Goal: Task Accomplishment & Management: Use online tool/utility

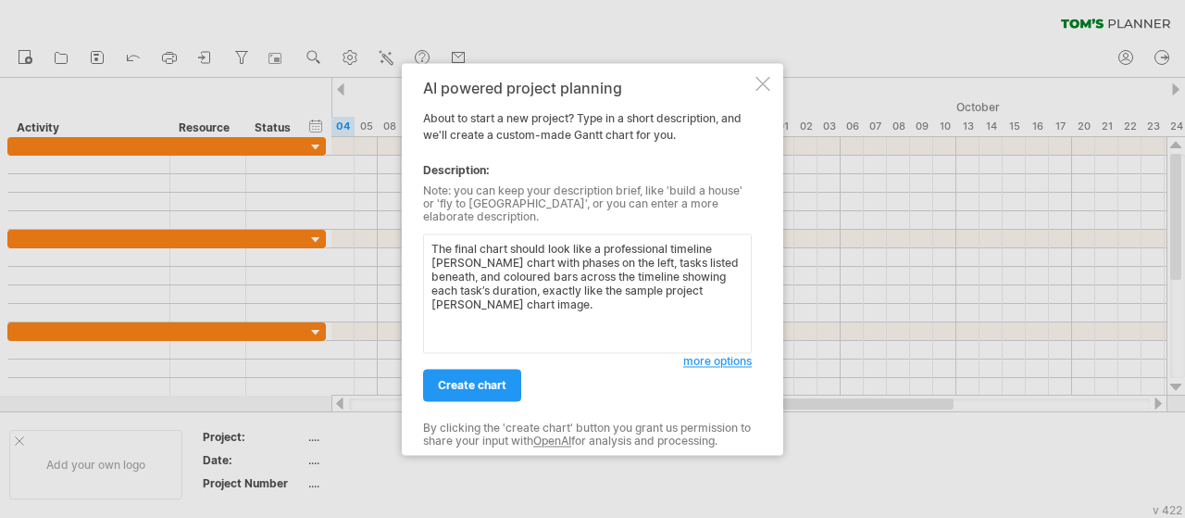
drag, startPoint x: 490, startPoint y: 292, endPoint x: 404, endPoint y: 213, distance: 116.7
click at [404, 213] on div "AI powered project planning About to start a new project? Type in a short descr…" at bounding box center [592, 259] width 381 height 392
paste textarea "| **Phase** | **Main Task** | **Start Date** | **End Date** | | ---------------…"
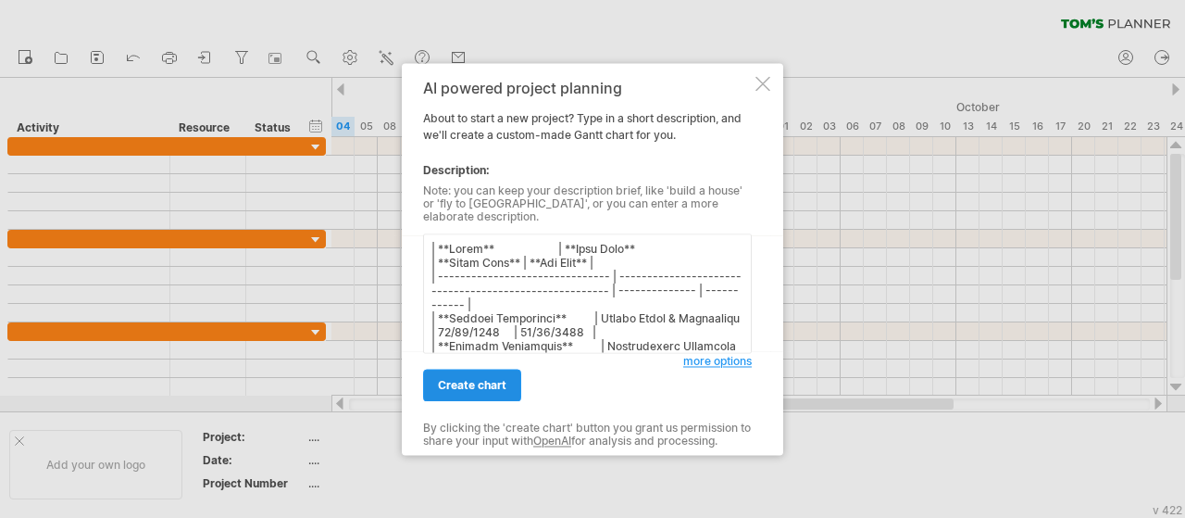
type textarea "| **Phase** | **Main Task** | **Start Date** | **End Date** | | ---------------…"
click at [469, 380] on span "create chart" at bounding box center [472, 385] width 69 height 14
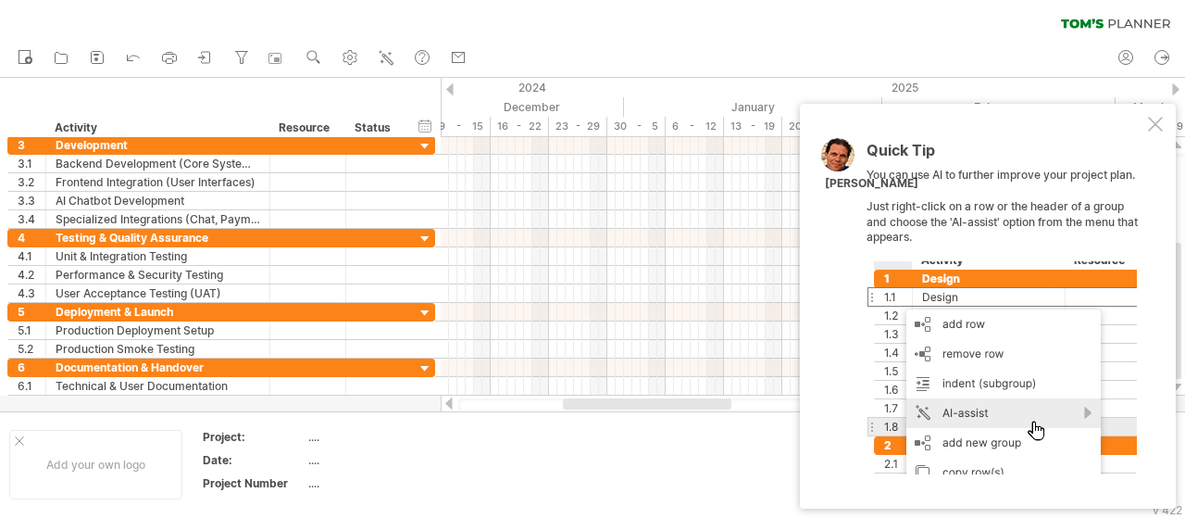
click at [1155, 121] on div at bounding box center [1155, 124] width 15 height 15
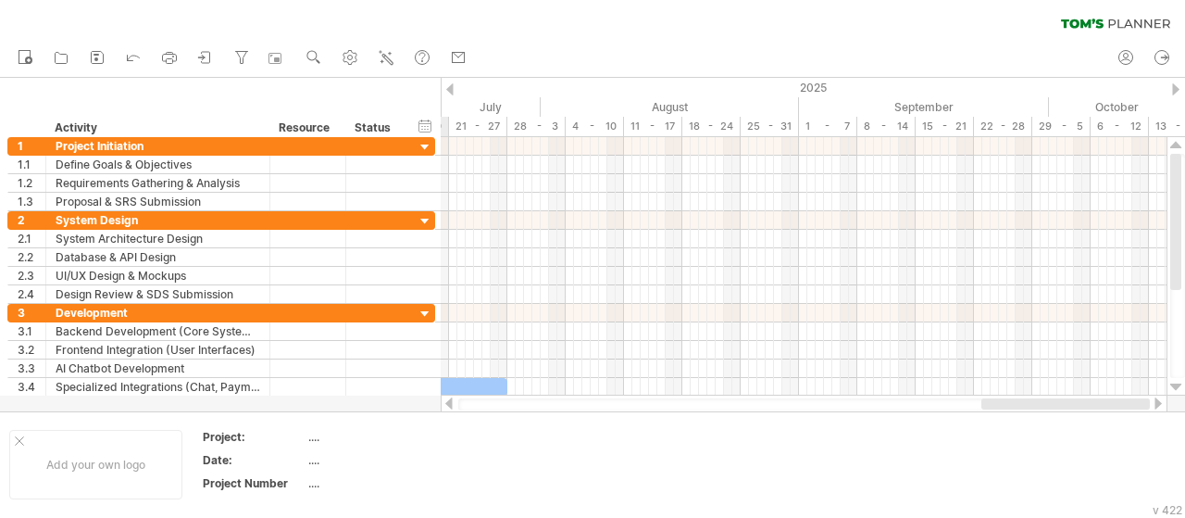
drag, startPoint x: 593, startPoint y: 401, endPoint x: 854, endPoint y: 224, distance: 315.4
click at [1069, 396] on div at bounding box center [804, 403] width 727 height 19
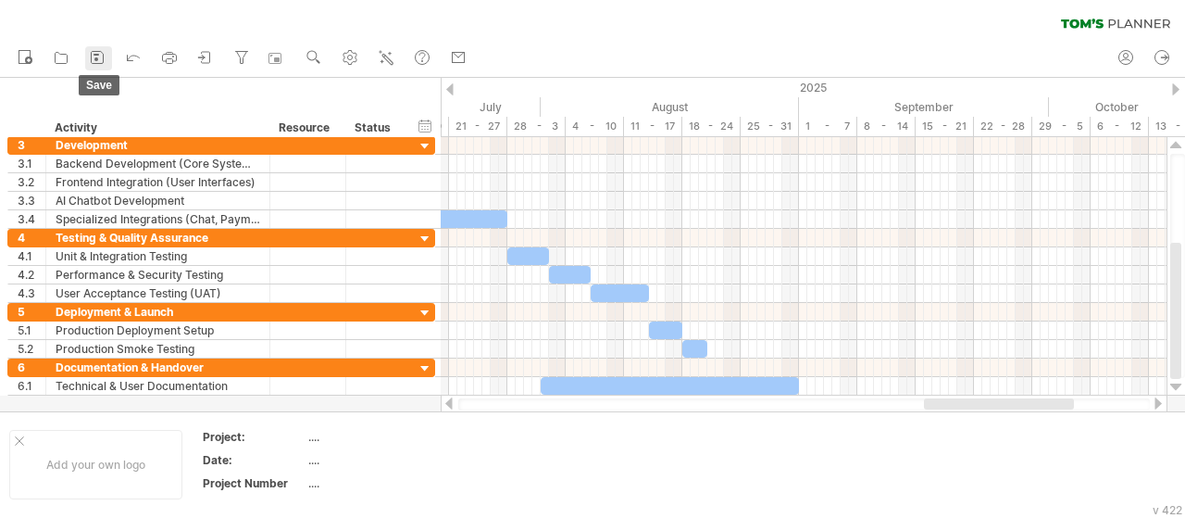
click at [102, 58] on icon at bounding box center [97, 57] width 19 height 19
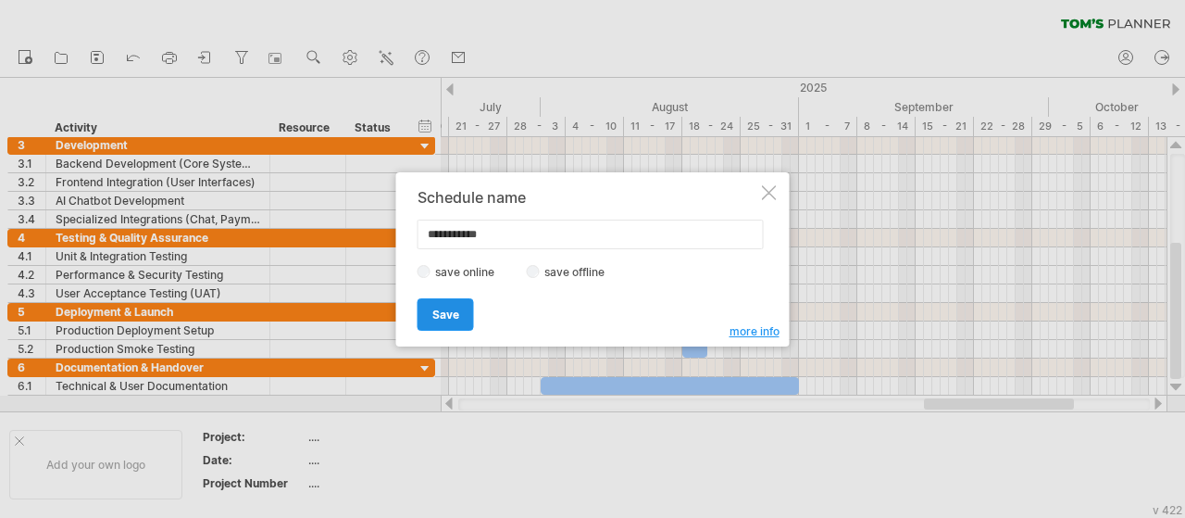
click at [460, 308] on link "Save" at bounding box center [446, 314] width 56 height 32
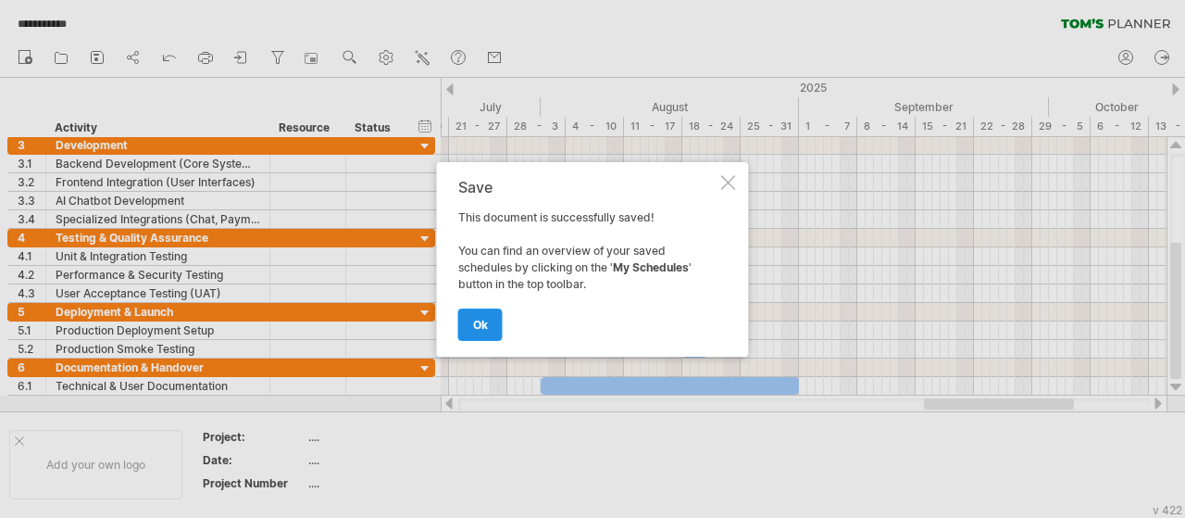
click at [493, 322] on link "ok" at bounding box center [480, 324] width 44 height 32
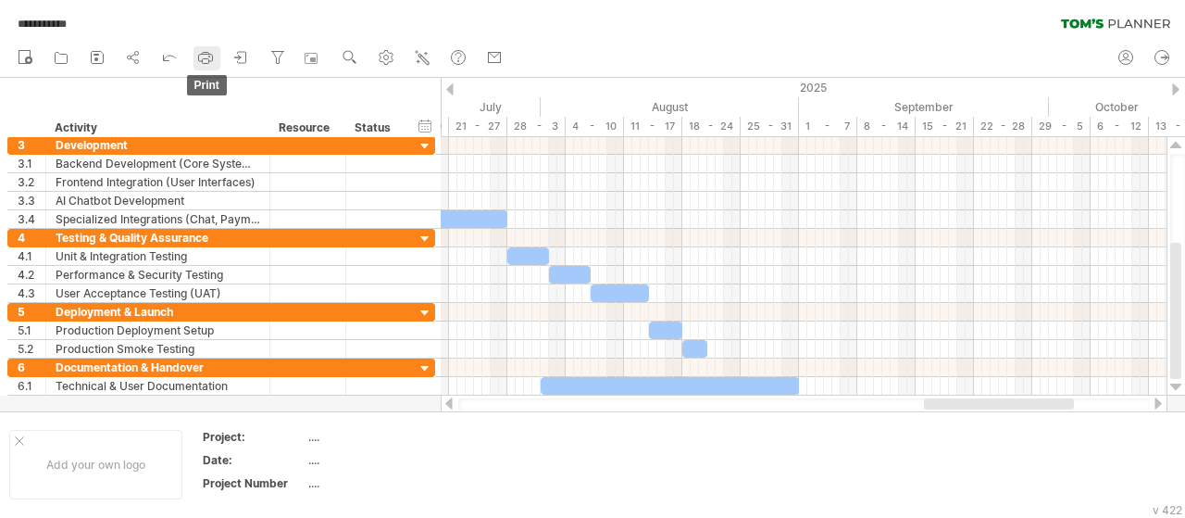
click at [214, 57] on icon at bounding box center [205, 57] width 19 height 19
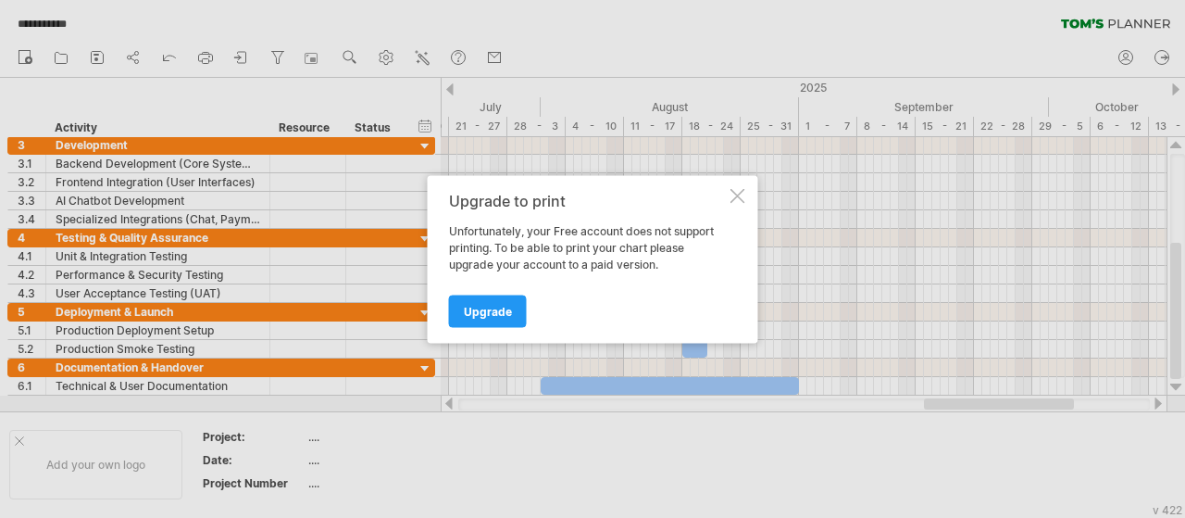
click at [741, 191] on div at bounding box center [738, 195] width 15 height 15
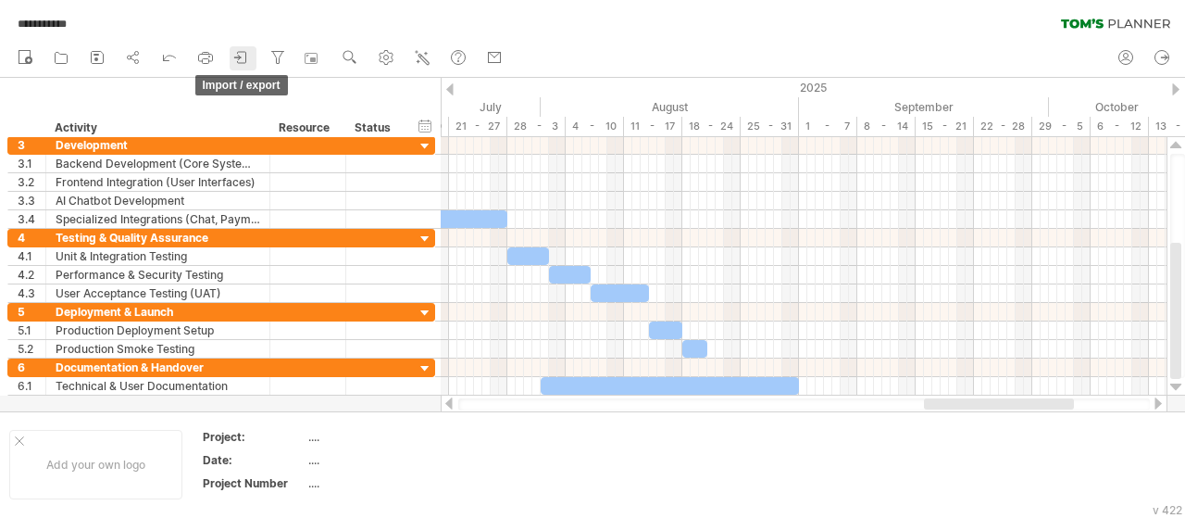
click at [242, 53] on icon at bounding box center [241, 57] width 19 height 19
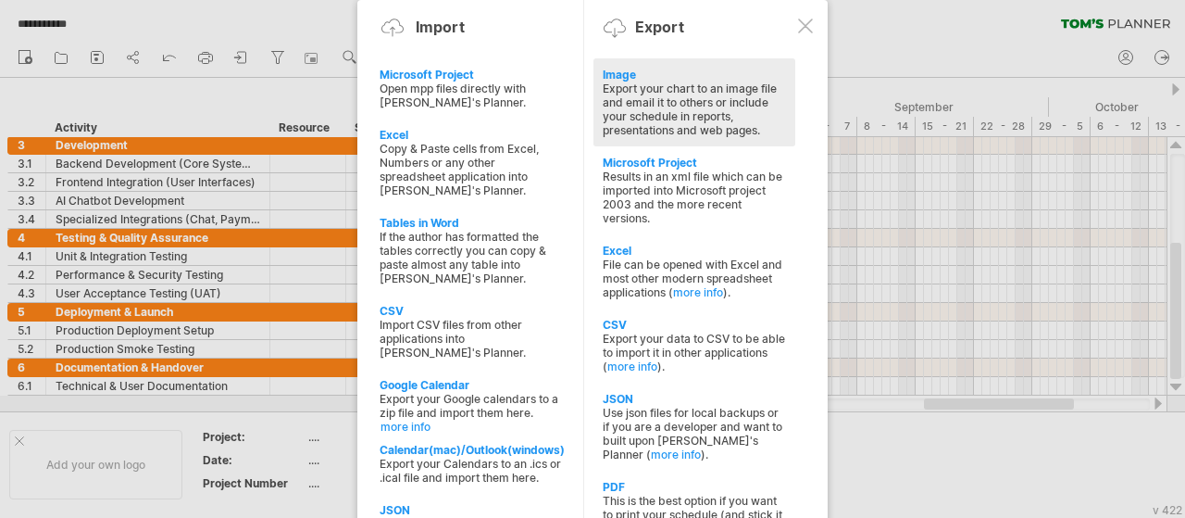
click at [678, 92] on div "Export your chart to an image file and email it to others or include your sched…" at bounding box center [694, 109] width 183 height 56
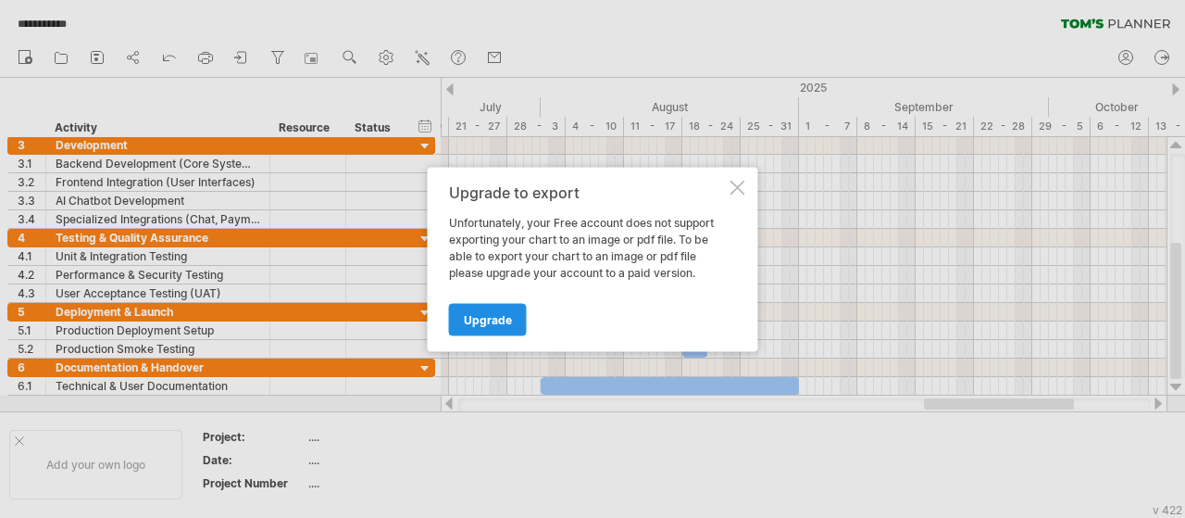
click at [483, 320] on span "Upgrade" at bounding box center [488, 319] width 48 height 14
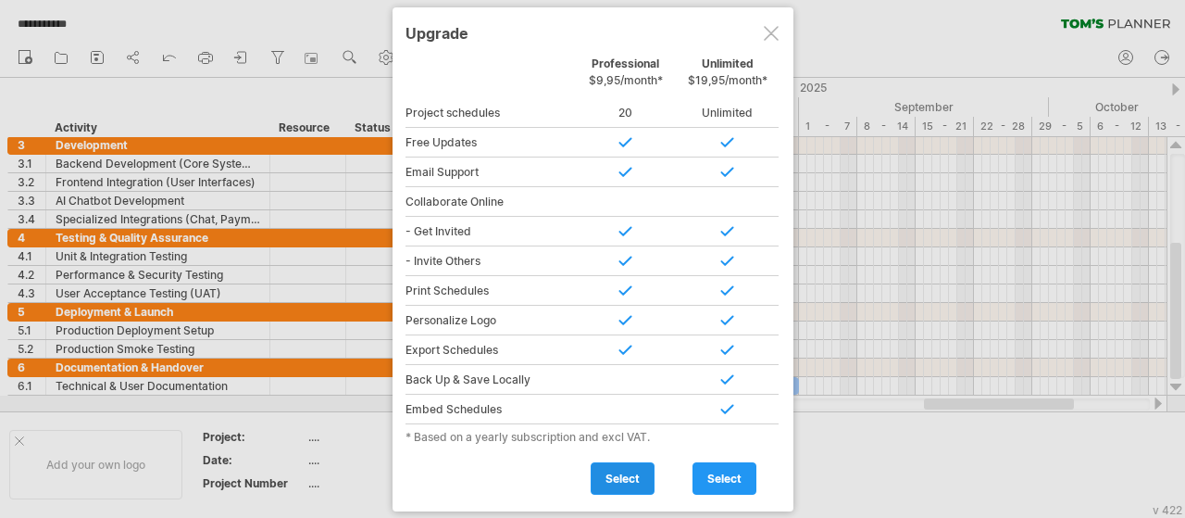
click at [609, 476] on span "select" at bounding box center [623, 478] width 34 height 14
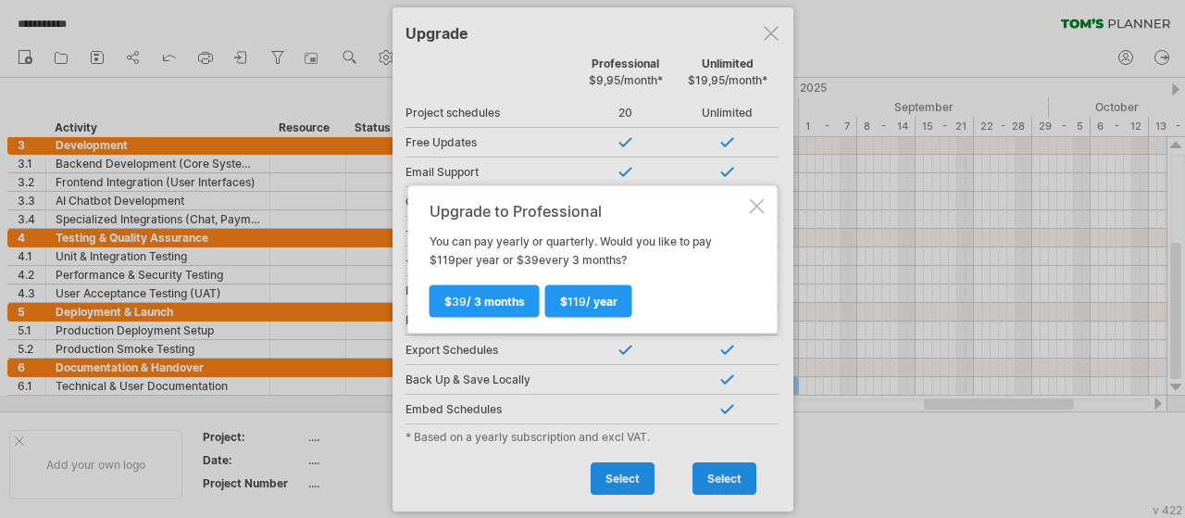
drag, startPoint x: 751, startPoint y: 202, endPoint x: 764, endPoint y: 158, distance: 45.4
click at [756, 189] on div "Upgrade to Professional You can pay yearly or quarterly. Would you like to pay …" at bounding box center [592, 258] width 369 height 147
click at [746, 200] on div "Upgrade to Professional You can pay yearly or quarterly. Would you like to pay …" at bounding box center [592, 258] width 369 height 147
drag, startPoint x: 760, startPoint y: 202, endPoint x: 760, endPoint y: 151, distance: 50.9
click at [760, 201] on div at bounding box center [757, 205] width 15 height 15
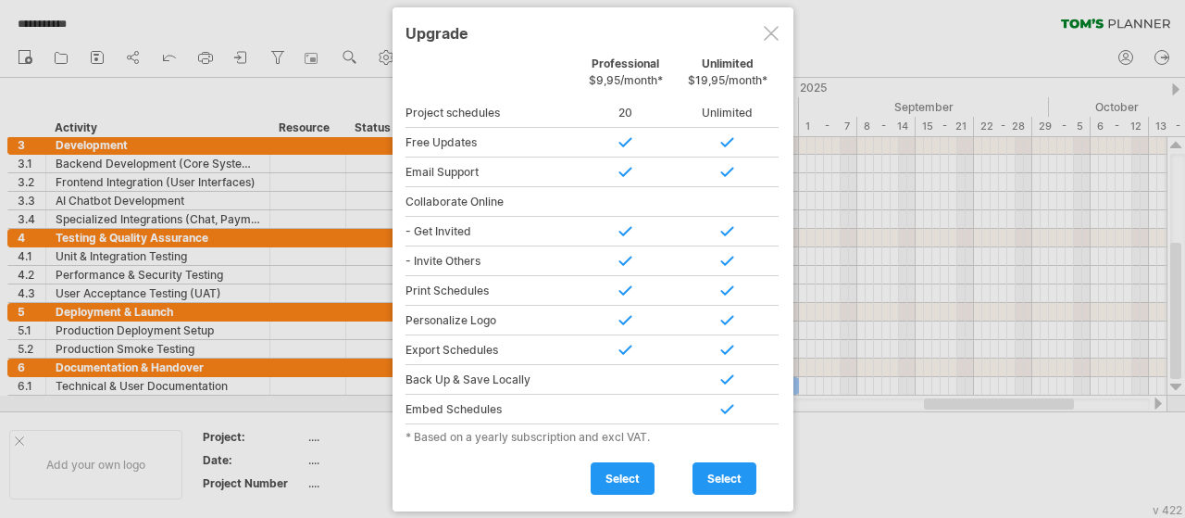
click at [775, 27] on div at bounding box center [771, 33] width 15 height 15
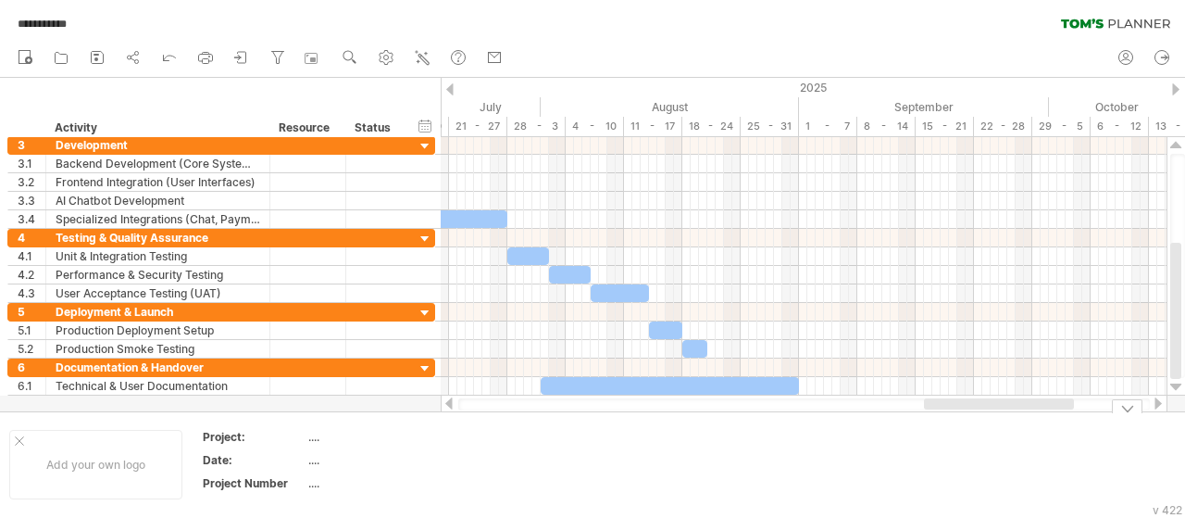
click at [1132, 404] on div at bounding box center [1127, 406] width 31 height 14
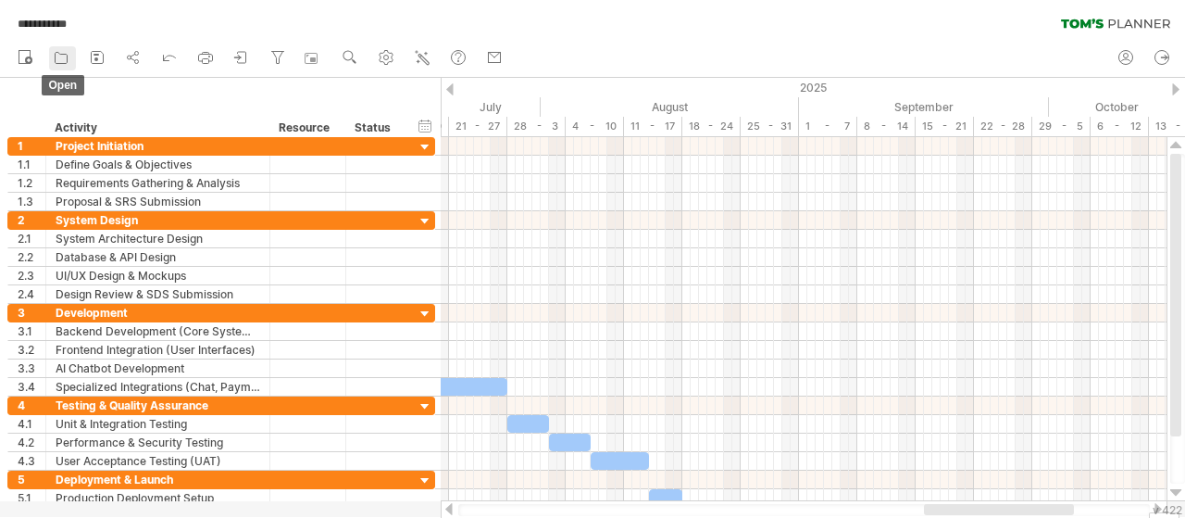
click at [63, 62] on icon at bounding box center [61, 57] width 19 height 19
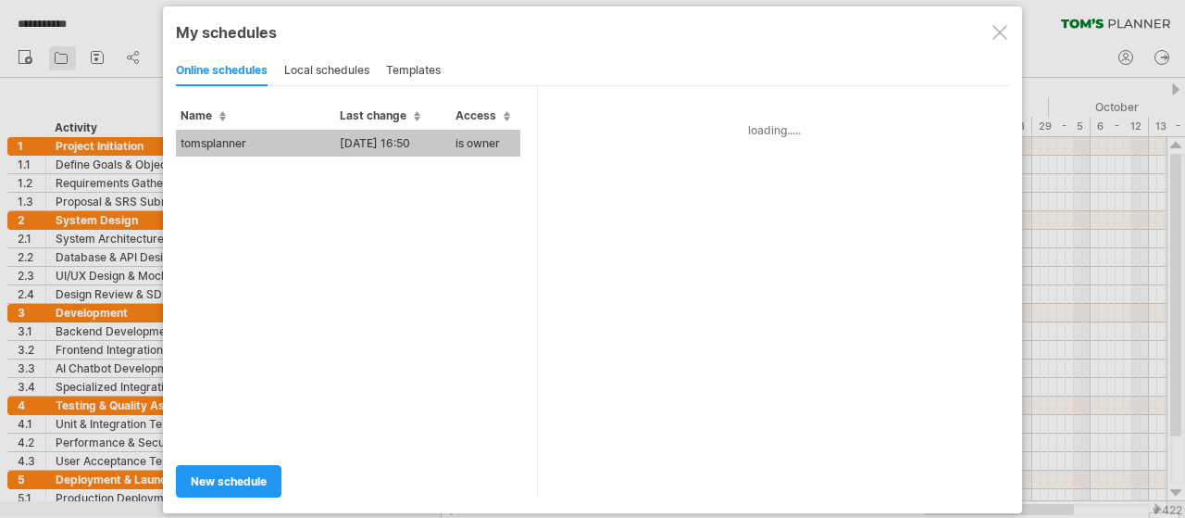
type input "**********"
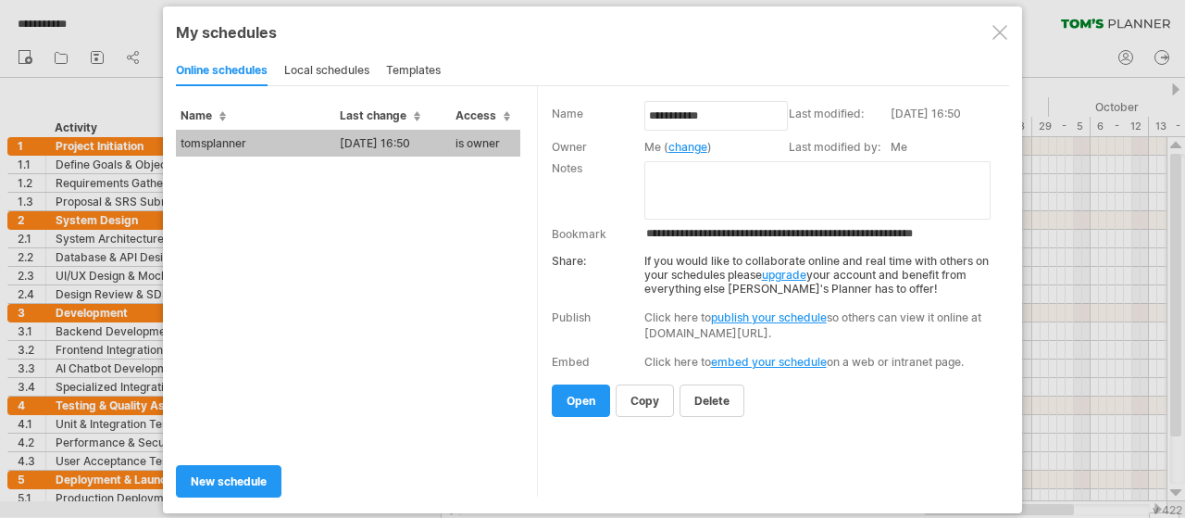
click at [349, 67] on div "local schedules" at bounding box center [326, 71] width 85 height 30
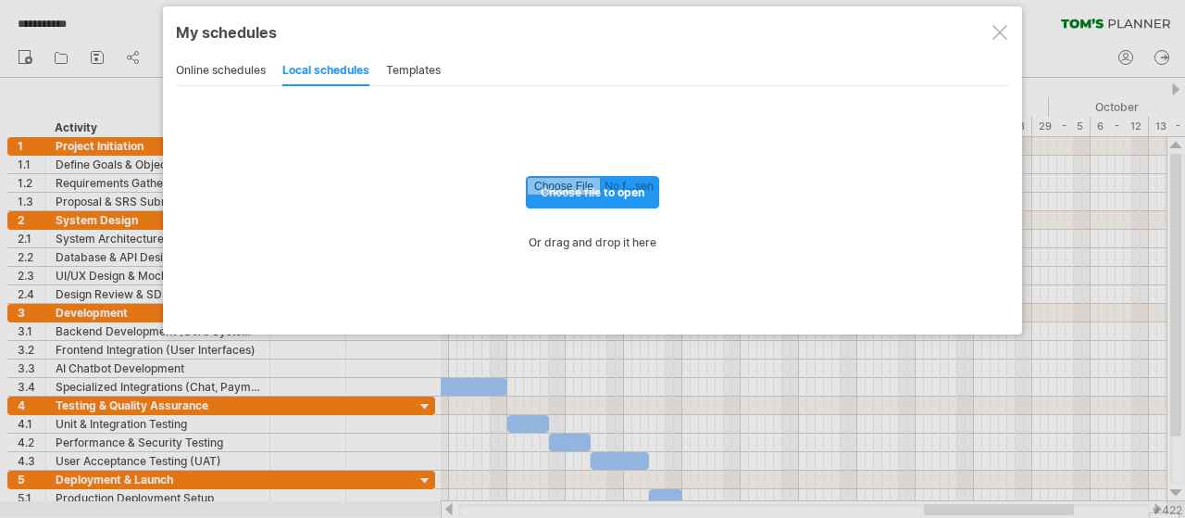
click at [393, 63] on div "templates" at bounding box center [413, 71] width 55 height 30
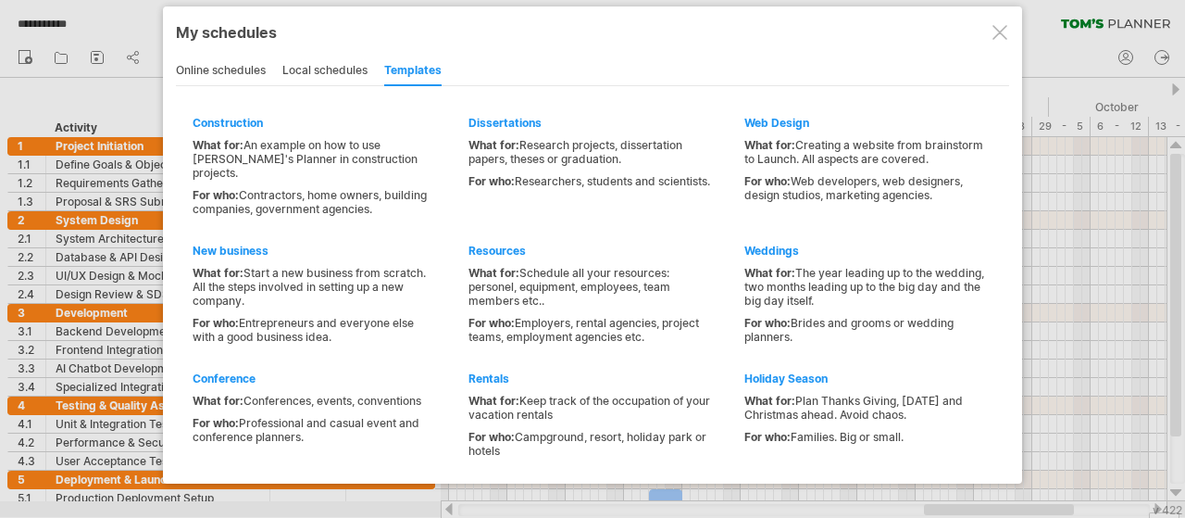
click at [235, 65] on div "online schedules" at bounding box center [221, 71] width 90 height 30
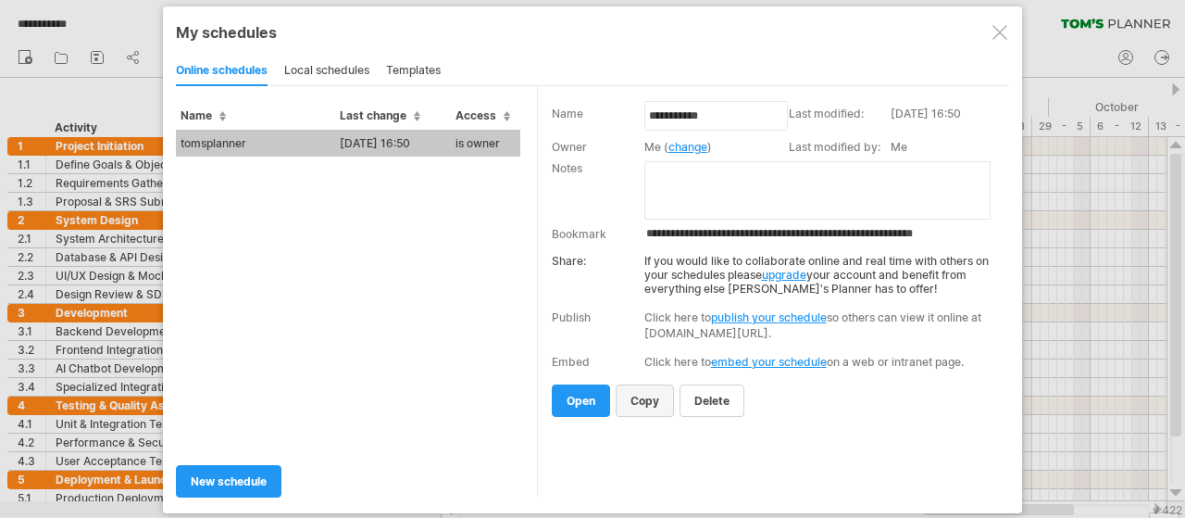
click at [645, 393] on span "copy" at bounding box center [645, 400] width 29 height 14
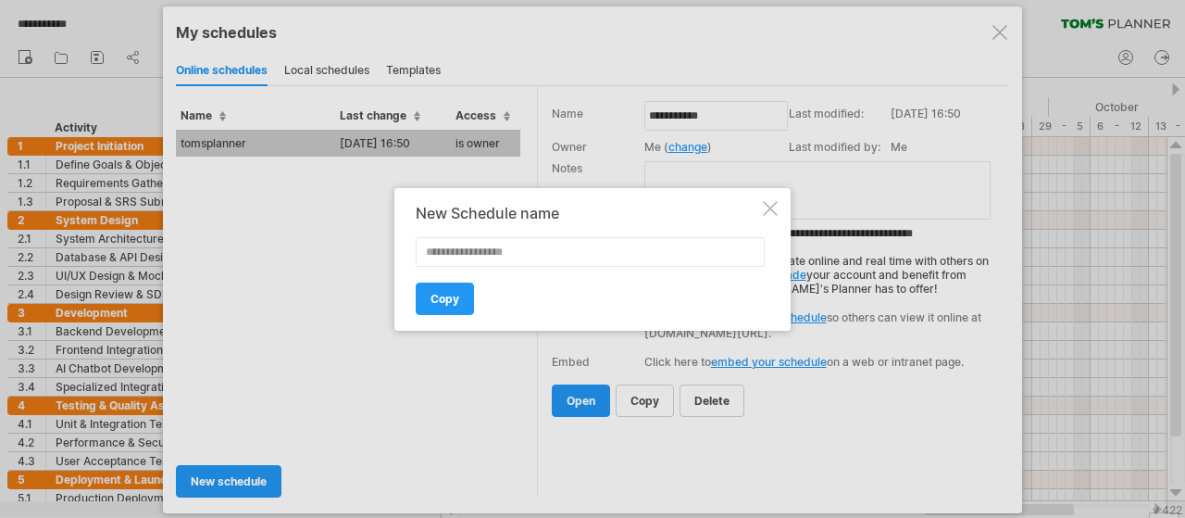
click at [772, 202] on div at bounding box center [770, 208] width 15 height 15
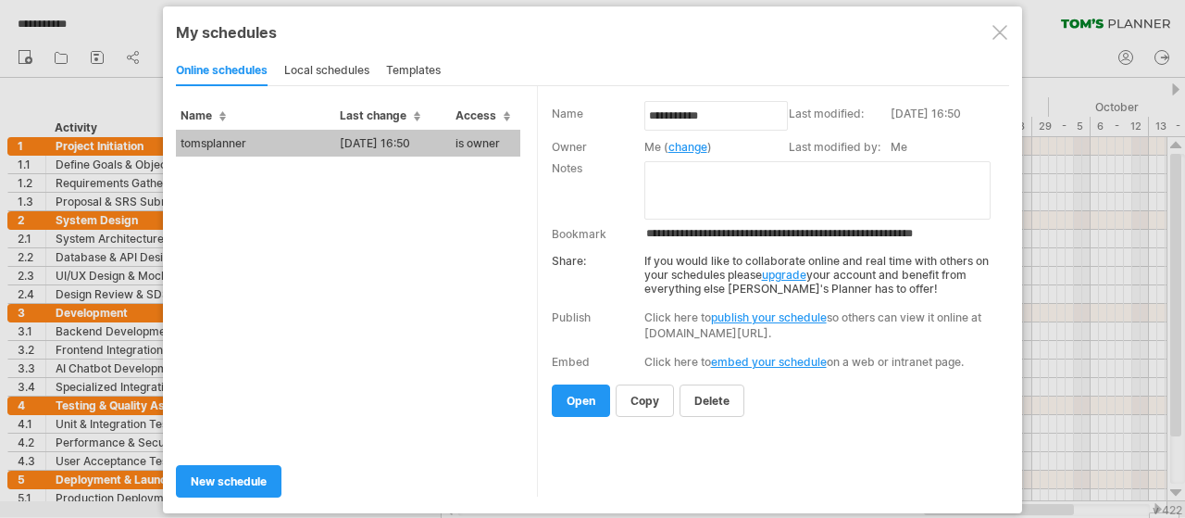
click at [995, 33] on div at bounding box center [1000, 32] width 15 height 15
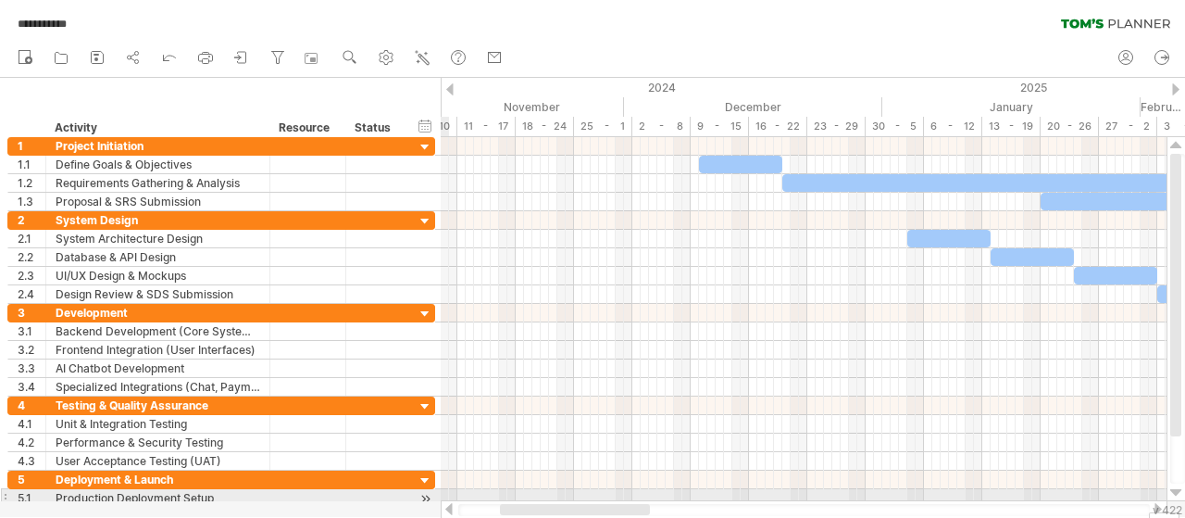
drag, startPoint x: 943, startPoint y: 510, endPoint x: 518, endPoint y: 492, distance: 424.5
click at [518, 492] on div "**********" at bounding box center [592, 259] width 1185 height 518
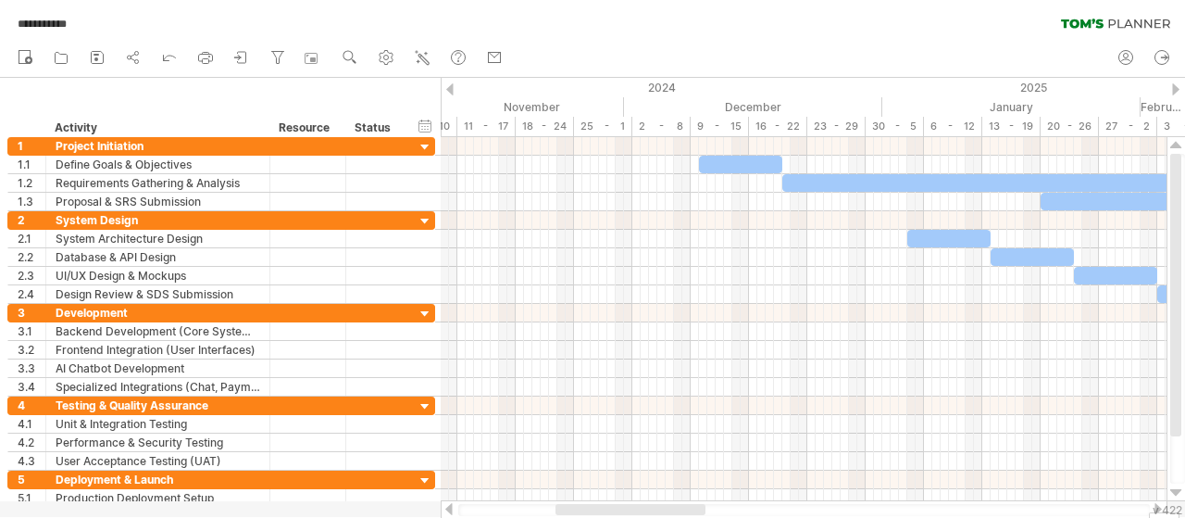
drag, startPoint x: 661, startPoint y: 503, endPoint x: 568, endPoint y: 503, distance: 92.6
click at [533, 504] on div at bounding box center [804, 509] width 727 height 19
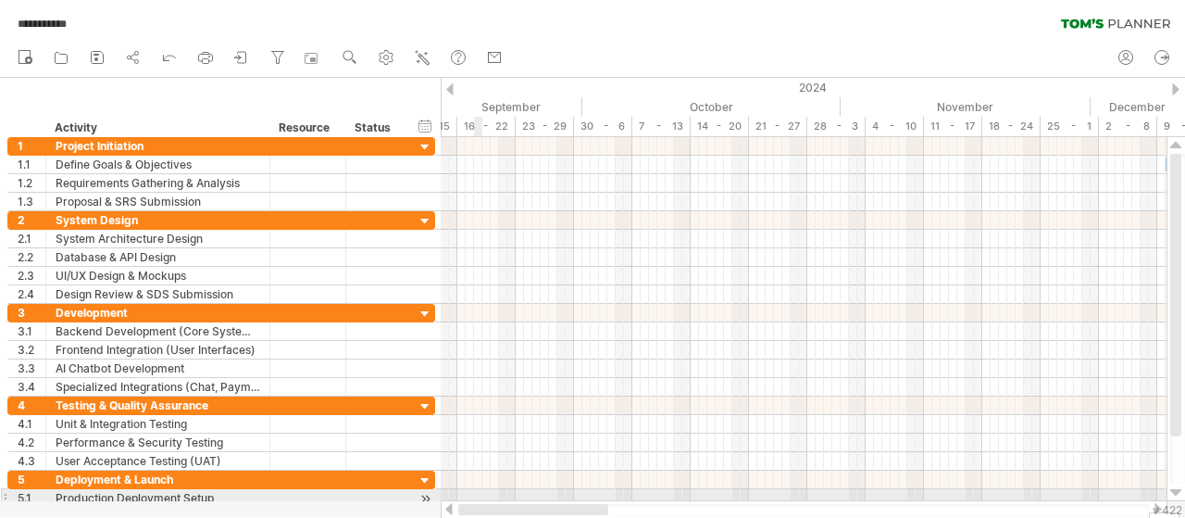
drag, startPoint x: 613, startPoint y: 507, endPoint x: 466, endPoint y: 496, distance: 147.6
click at [466, 496] on div "**********" at bounding box center [592, 259] width 1185 height 518
drag, startPoint x: 618, startPoint y: 506, endPoint x: 466, endPoint y: 495, distance: 152.3
click at [466, 495] on div "**********" at bounding box center [592, 259] width 1185 height 518
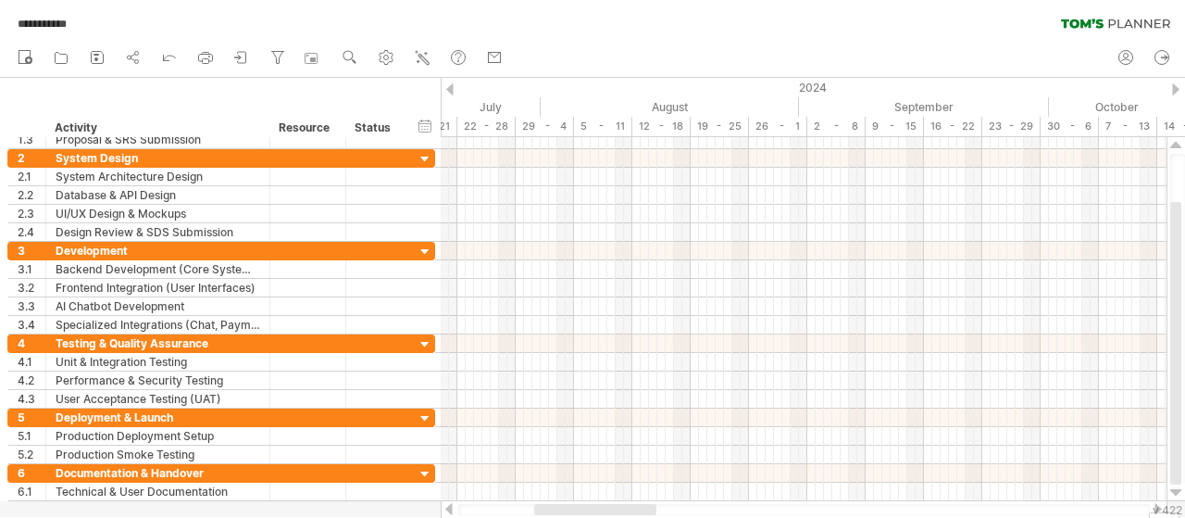
click at [447, 90] on div at bounding box center [449, 89] width 7 height 12
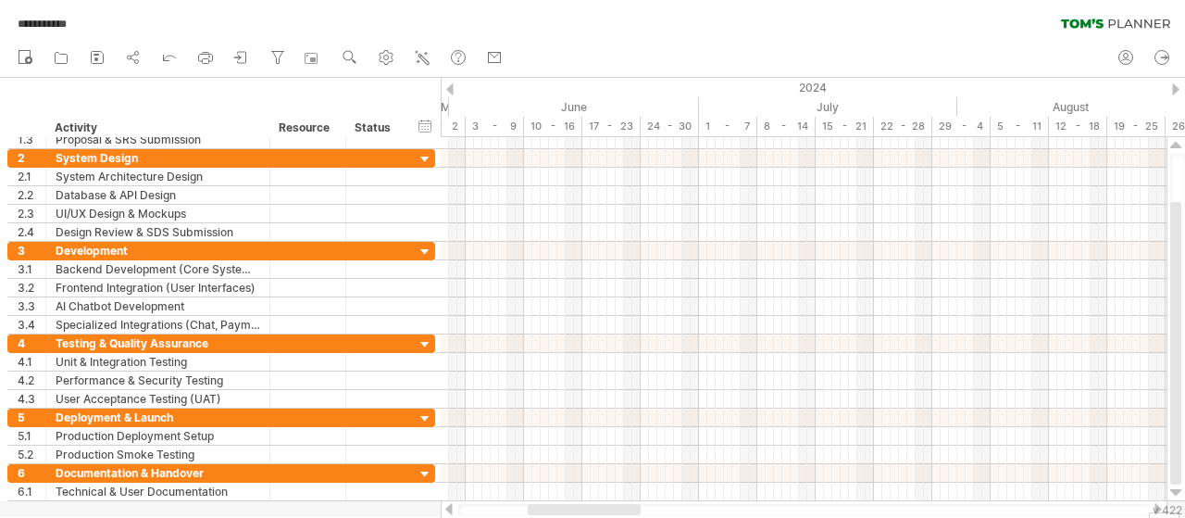
click at [447, 90] on div at bounding box center [449, 89] width 7 height 12
click at [1161, 56] on icon at bounding box center [1162, 57] width 19 height 19
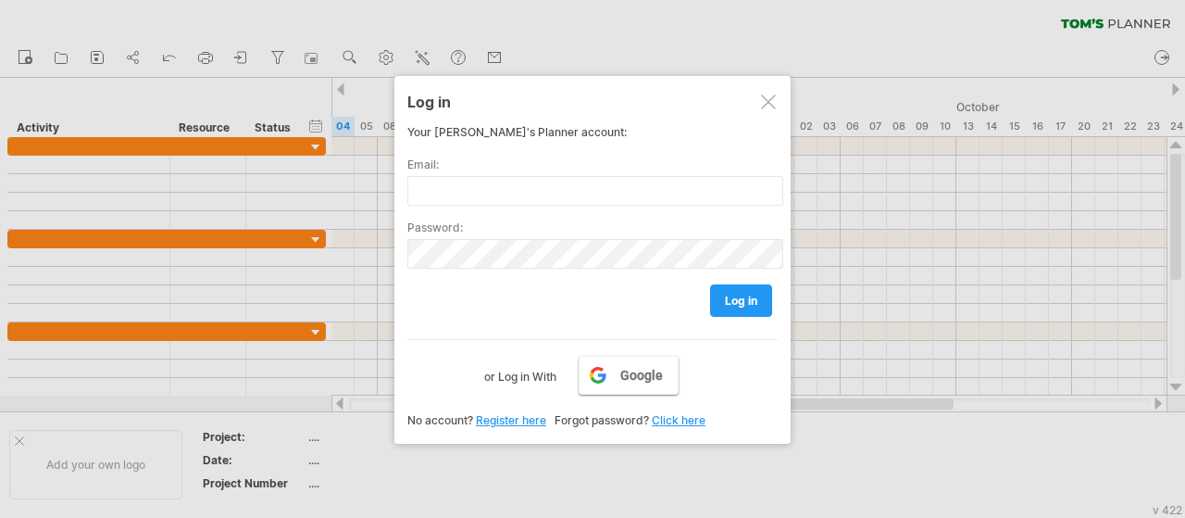
click at [637, 377] on span "Google" at bounding box center [641, 375] width 43 height 15
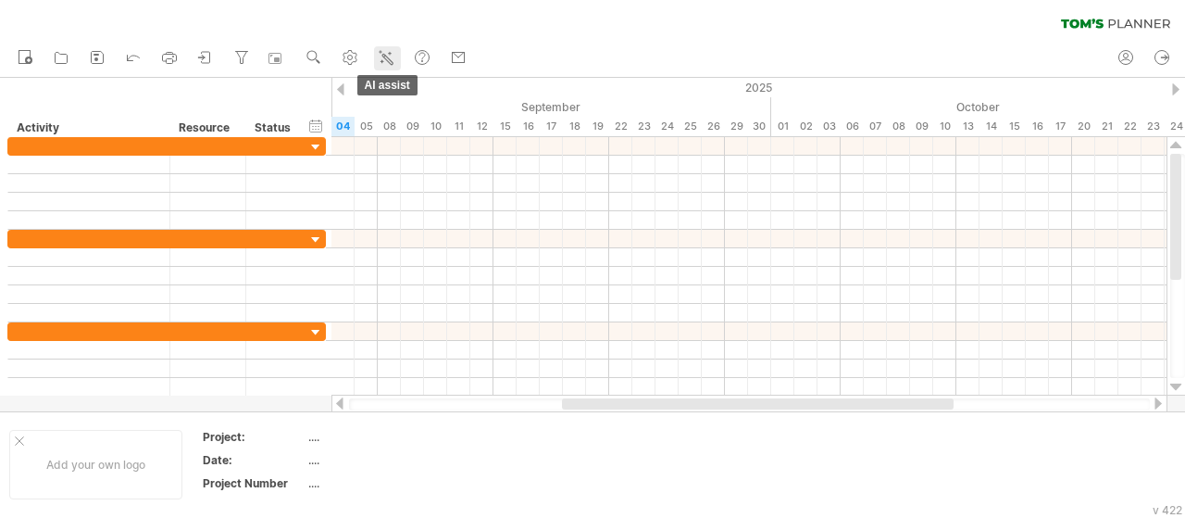
click at [389, 54] on icon at bounding box center [386, 57] width 19 height 19
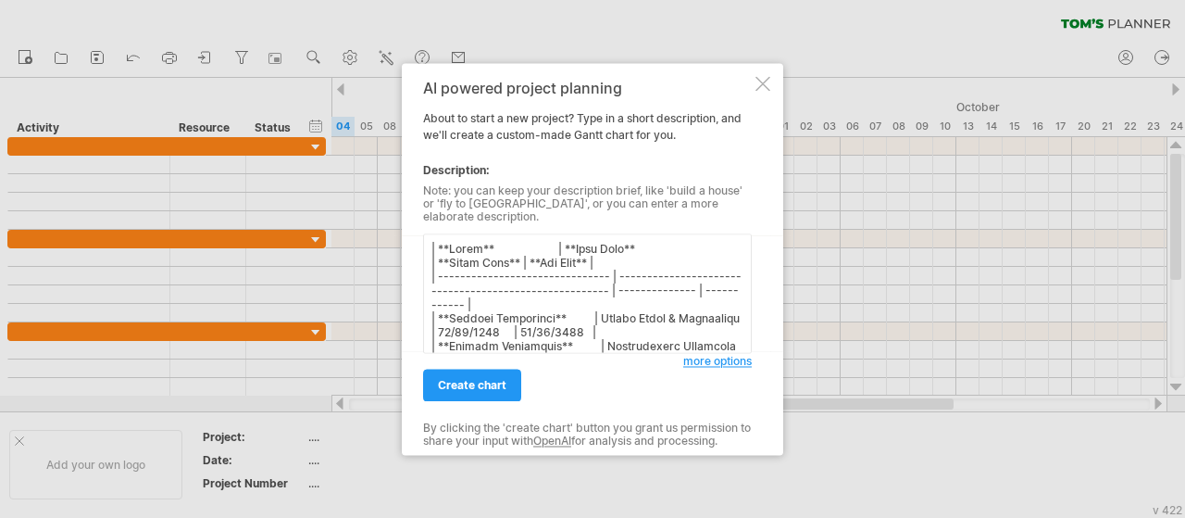
scroll to position [896, 0]
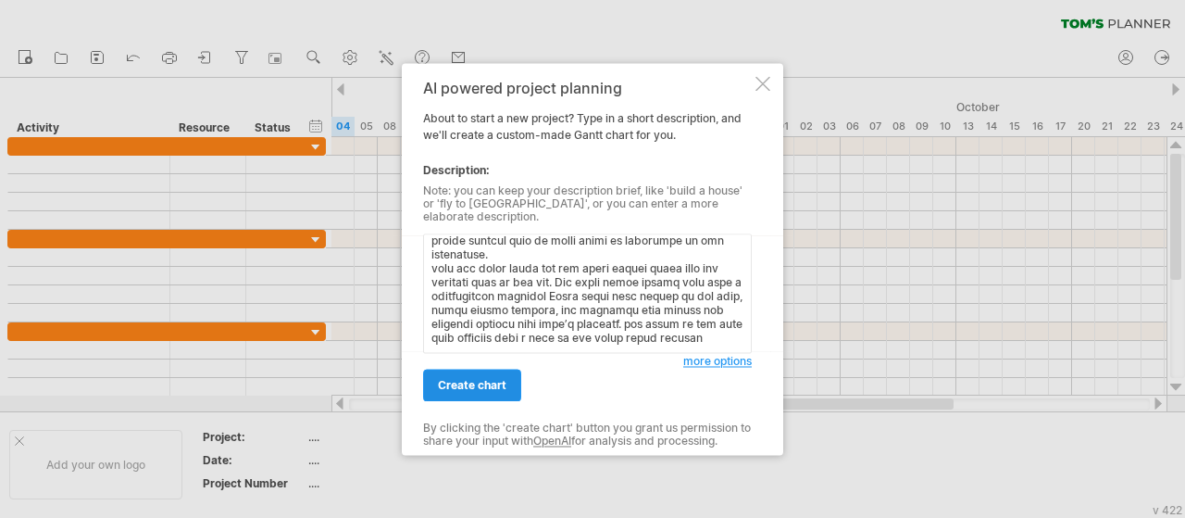
type textarea "| **Phase** | **Main Task** | **Start Date** | **End Date** | | ---------------…"
click at [480, 378] on span "create chart" at bounding box center [472, 385] width 69 height 14
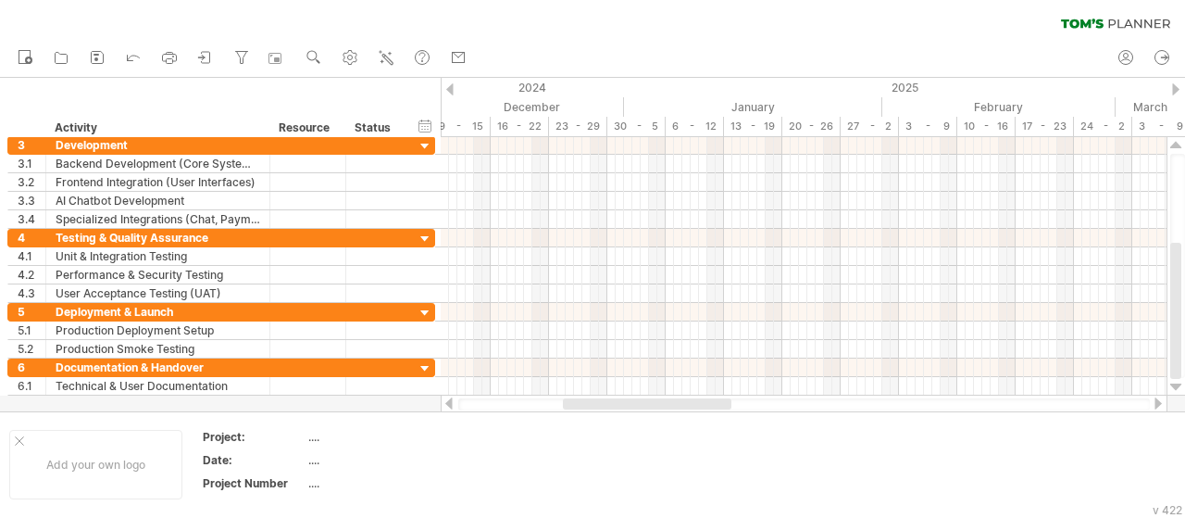
click at [450, 401] on div at bounding box center [449, 403] width 15 height 12
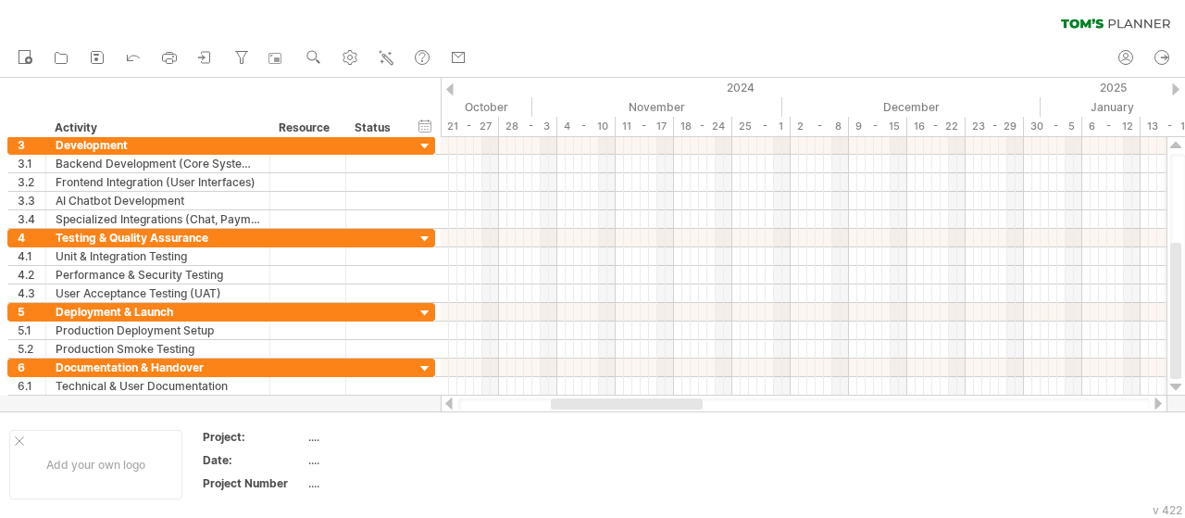
click at [450, 401] on div at bounding box center [449, 403] width 15 height 12
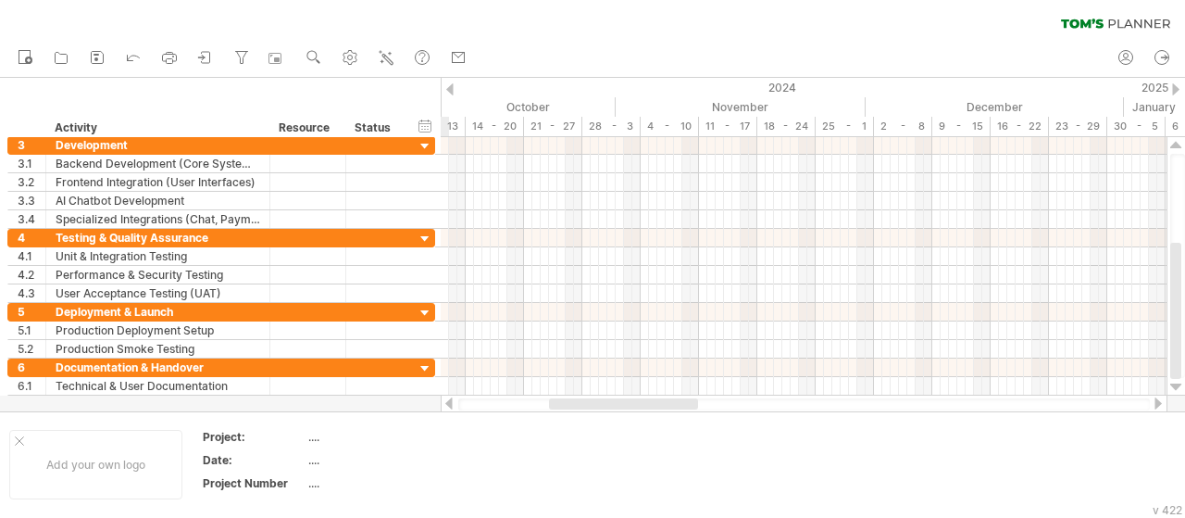
click at [450, 401] on div at bounding box center [449, 403] width 15 height 12
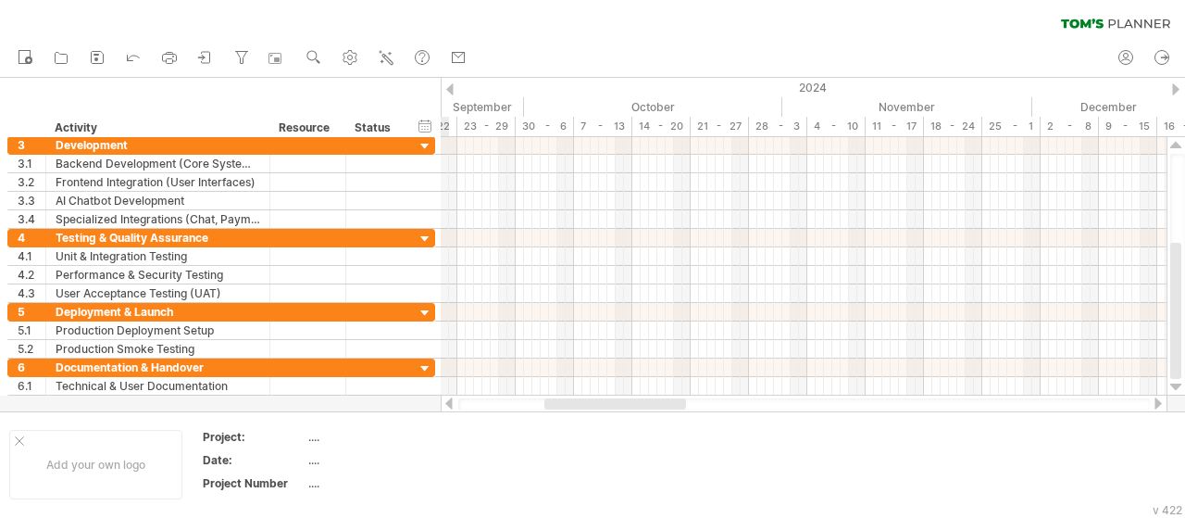
click at [450, 401] on div at bounding box center [449, 403] width 15 height 12
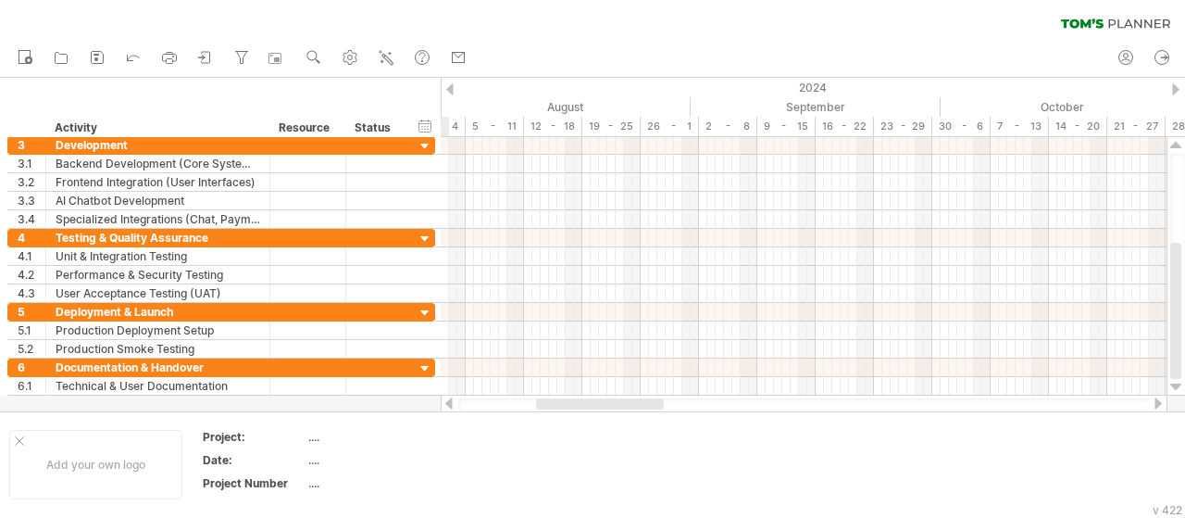
click at [449, 401] on div at bounding box center [449, 403] width 15 height 12
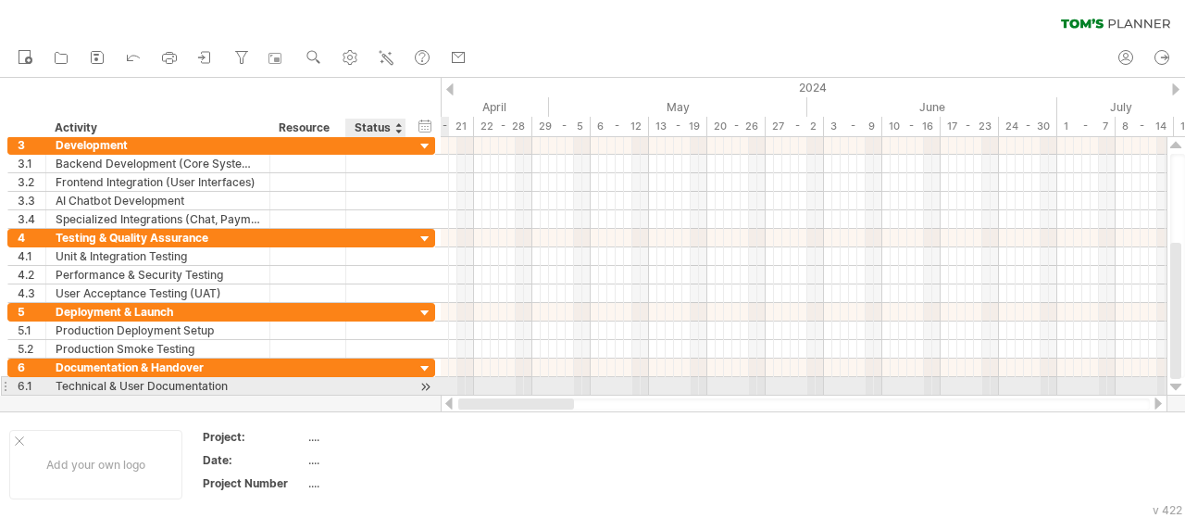
drag, startPoint x: 574, startPoint y: 399, endPoint x: 356, endPoint y: 382, distance: 218.2
click at [356, 382] on div "Trying to reach [DOMAIN_NAME] Connected again... 0% clear filter new 1" at bounding box center [592, 259] width 1185 height 518
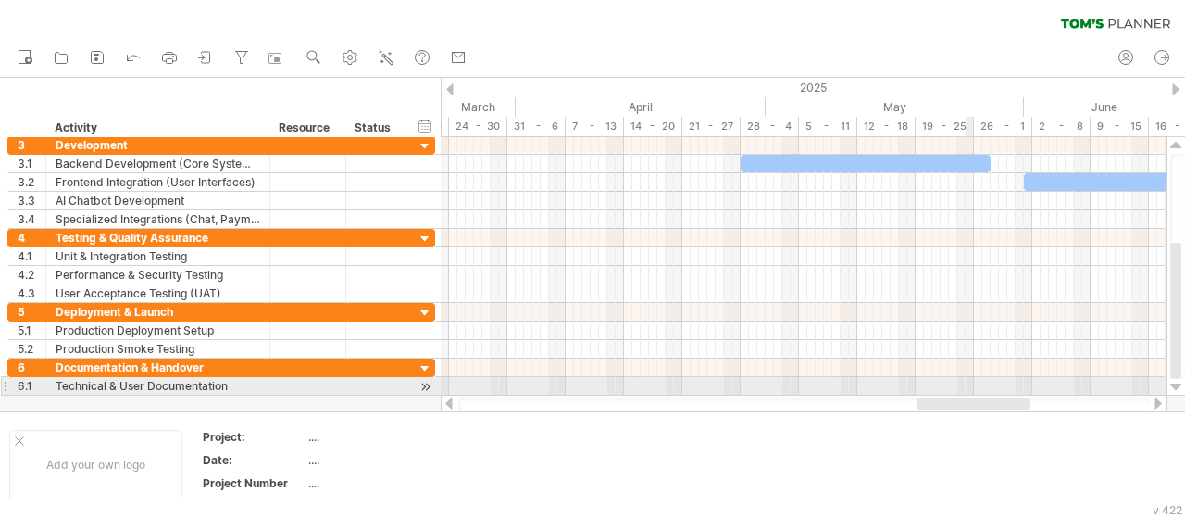
drag, startPoint x: 576, startPoint y: 399, endPoint x: 969, endPoint y: 381, distance: 393.9
click at [969, 381] on div "Trying to reach [DOMAIN_NAME] Connected again... 0% clear filter new 1" at bounding box center [592, 259] width 1185 height 518
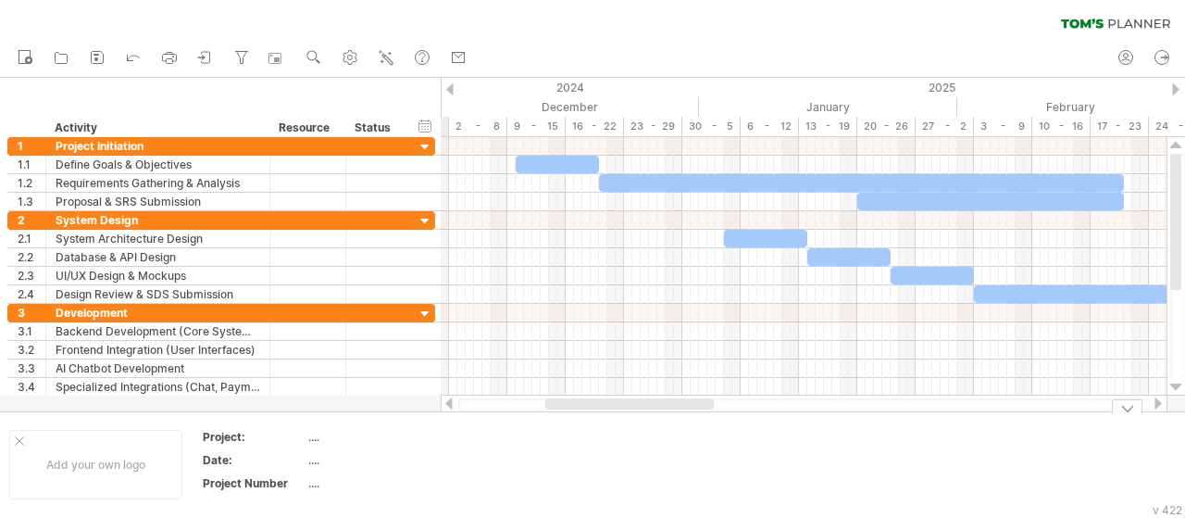
drag, startPoint x: 775, startPoint y: 401, endPoint x: 563, endPoint y: 416, distance: 212.5
click at [563, 416] on div "Trying to reach [DOMAIN_NAME] Connected again... 0% clear filter new 1" at bounding box center [592, 259] width 1185 height 518
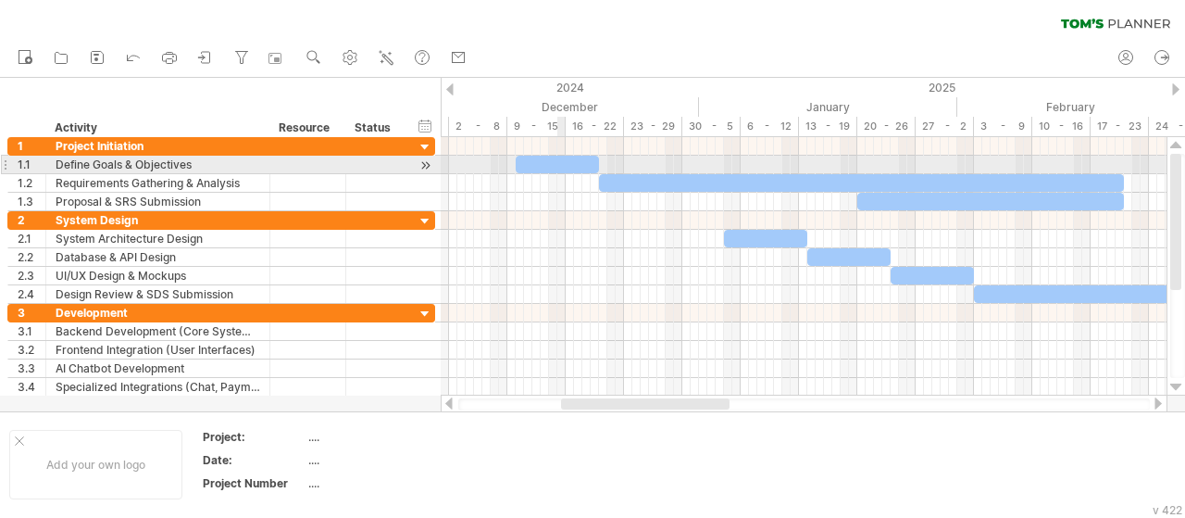
click at [561, 167] on div at bounding box center [557, 165] width 83 height 18
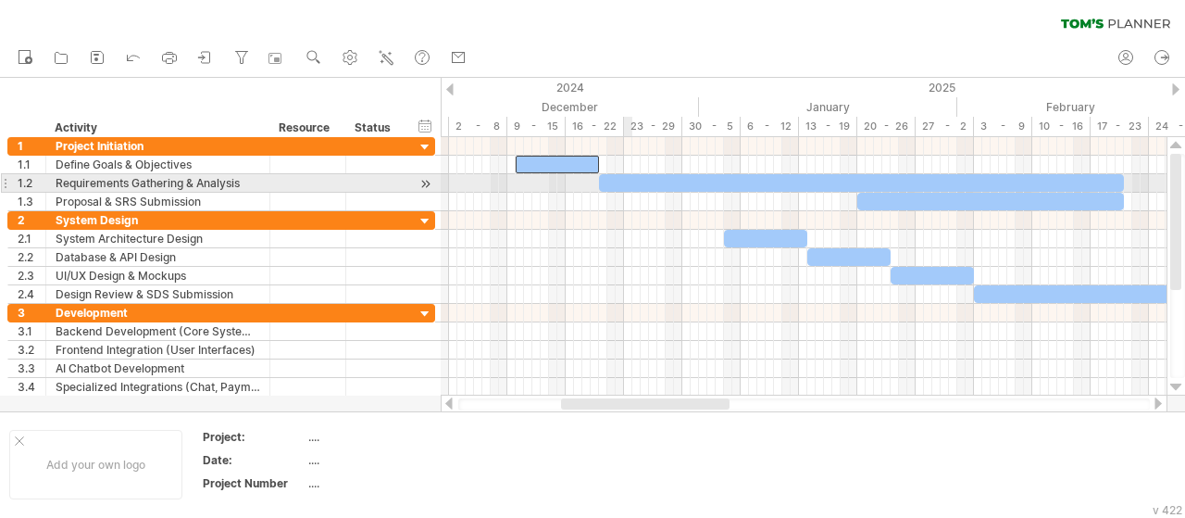
click at [629, 180] on div at bounding box center [861, 183] width 525 height 18
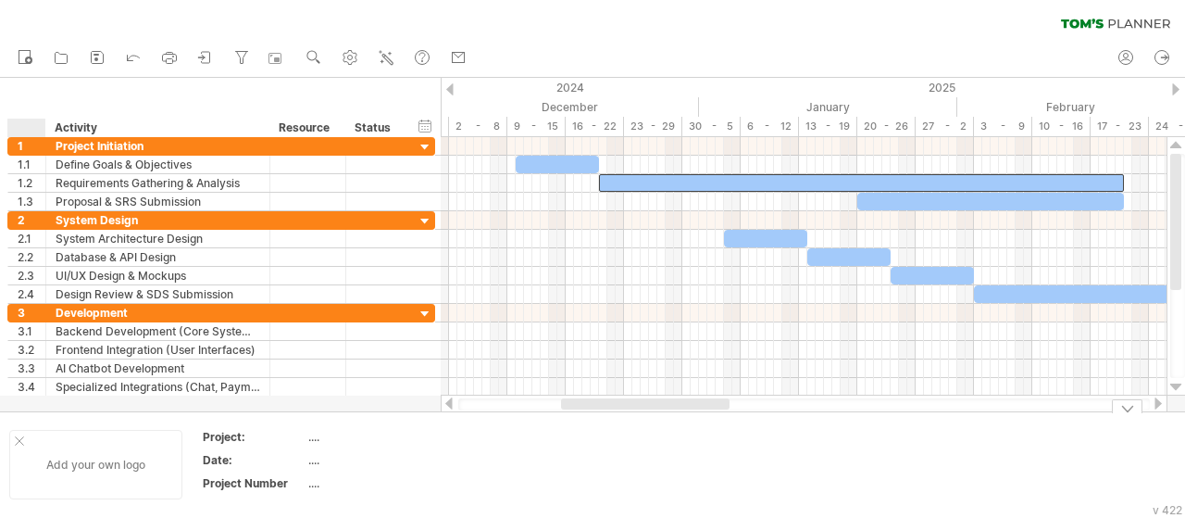
click at [24, 437] on div "Add your own logo" at bounding box center [95, 464] width 173 height 69
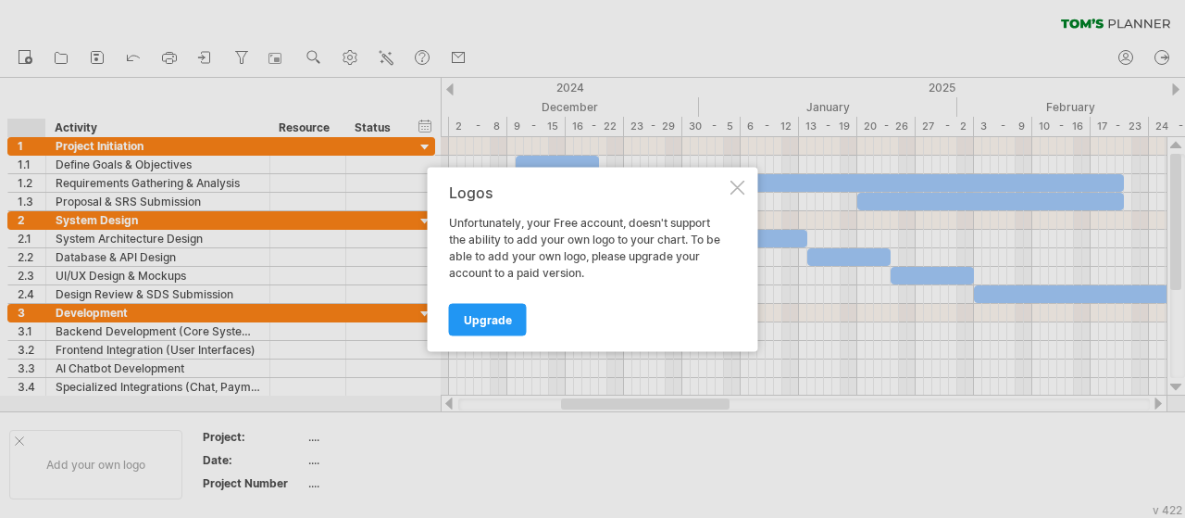
click at [739, 183] on div at bounding box center [738, 187] width 15 height 15
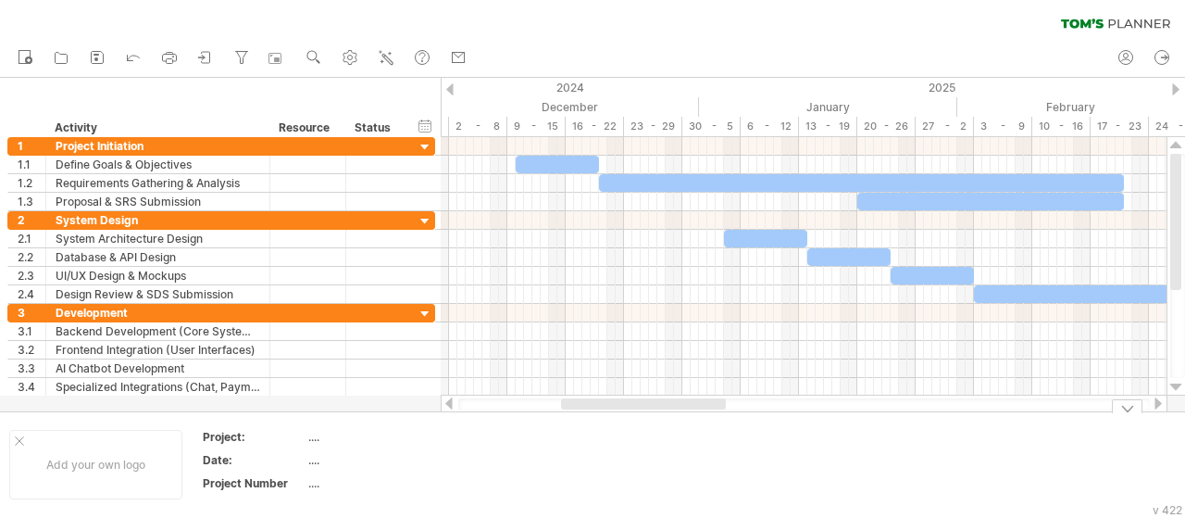
click at [1130, 405] on div at bounding box center [1127, 406] width 31 height 14
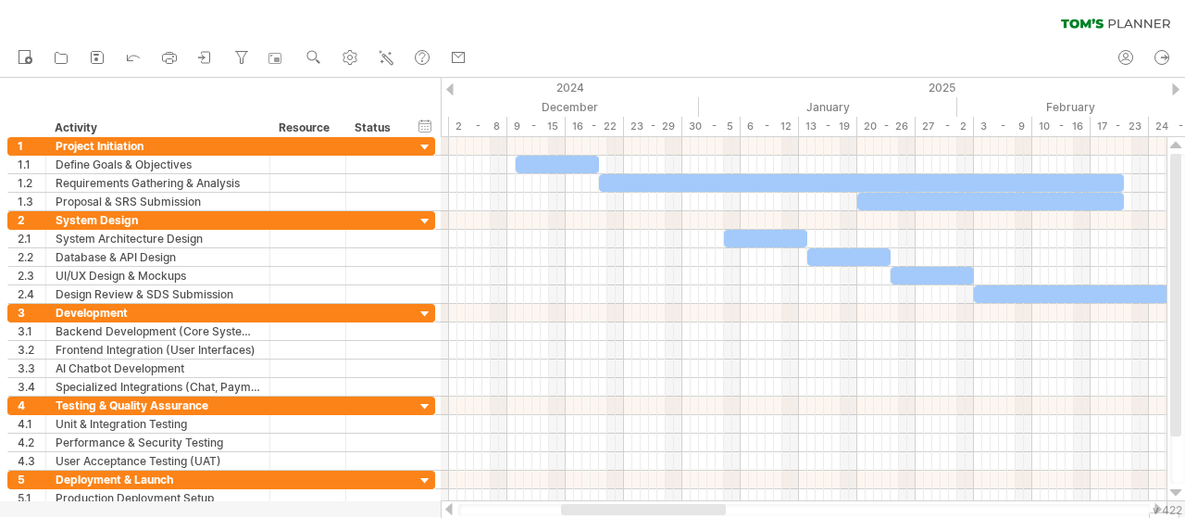
drag, startPoint x: 742, startPoint y: 79, endPoint x: 751, endPoint y: 76, distance: 9.7
click at [743, 45] on div "Trying to reach [DOMAIN_NAME] Connected again... 0% clear filter new 1" at bounding box center [592, 259] width 1185 height 518
drag, startPoint x: 758, startPoint y: 71, endPoint x: 762, endPoint y: 52, distance: 19.8
click at [762, 52] on div "new" at bounding box center [592, 58] width 1185 height 39
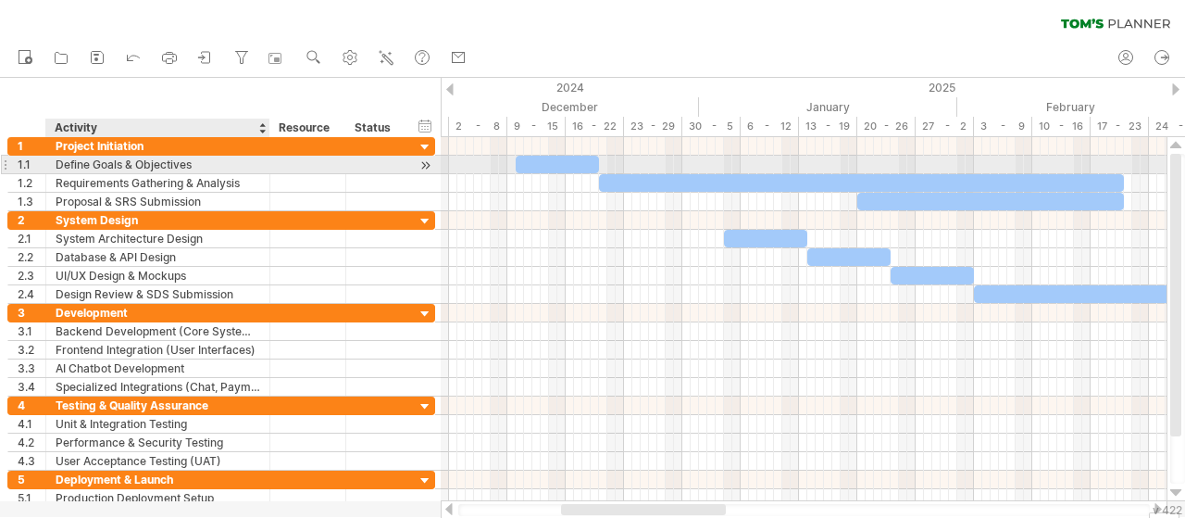
click at [59, 157] on div "Define Goals & Objectives" at bounding box center [158, 165] width 205 height 18
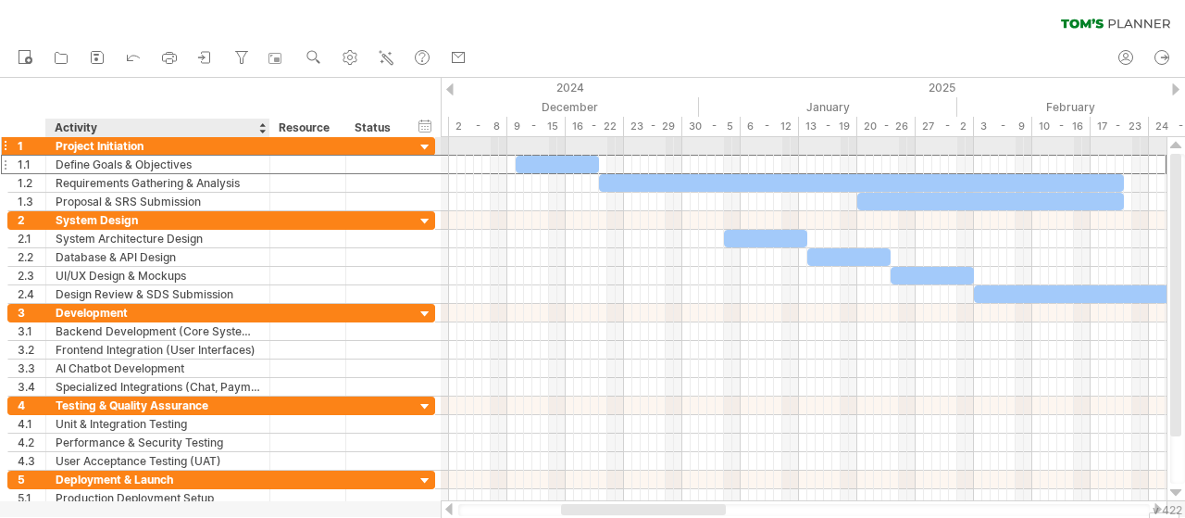
click at [146, 143] on div "Project Initiation" at bounding box center [158, 146] width 205 height 18
click at [146, 143] on input "**********" at bounding box center [158, 146] width 205 height 18
click at [145, 144] on input "**********" at bounding box center [158, 146] width 205 height 18
drag, startPoint x: 56, startPoint y: 144, endPoint x: 156, endPoint y: 152, distance: 100.3
click at [156, 152] on input "**********" at bounding box center [158, 146] width 205 height 18
